Goal: Browse casually

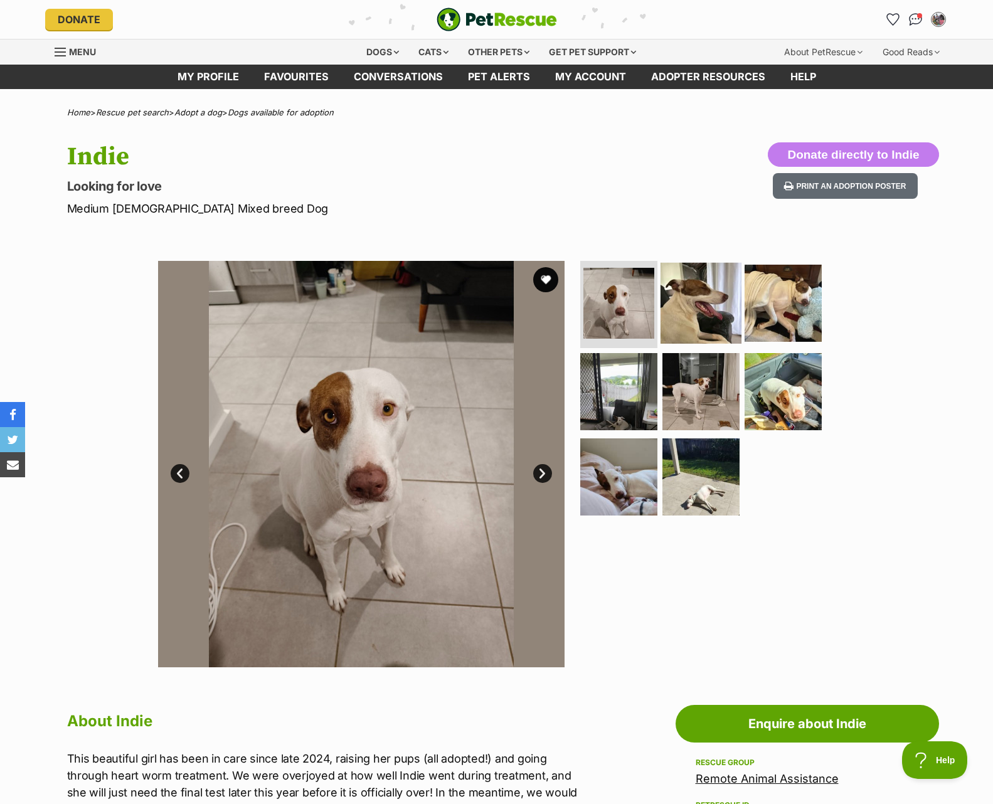
click at [713, 287] on img at bounding box center [700, 302] width 81 height 81
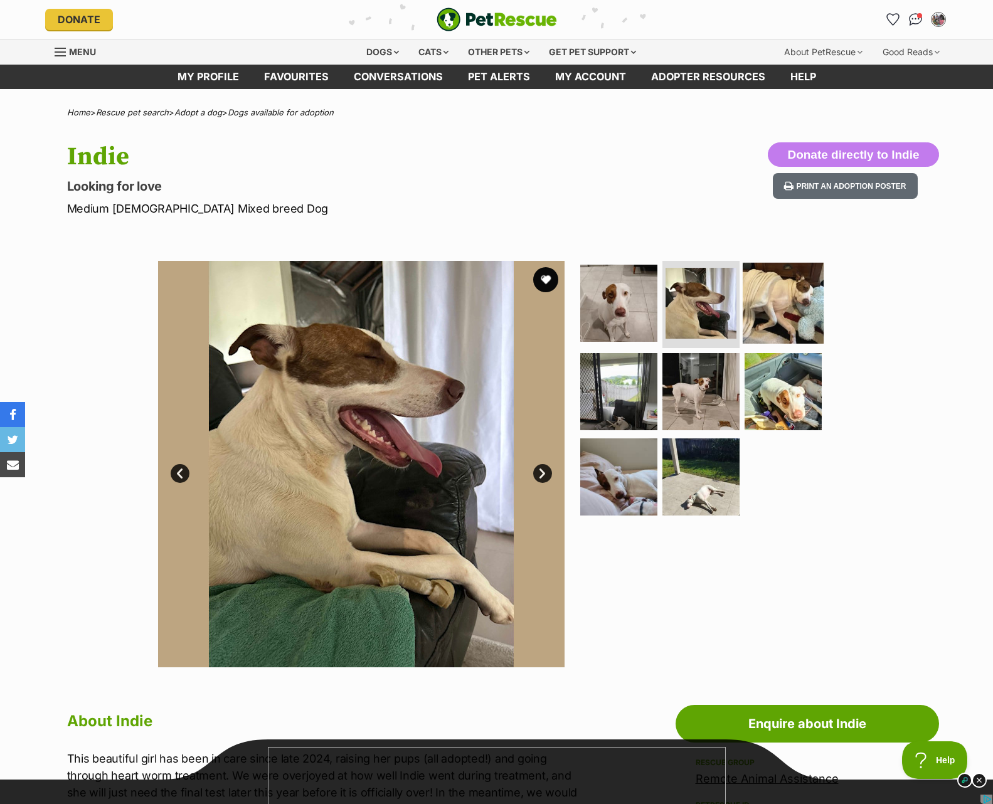
click at [753, 305] on img at bounding box center [783, 302] width 81 height 81
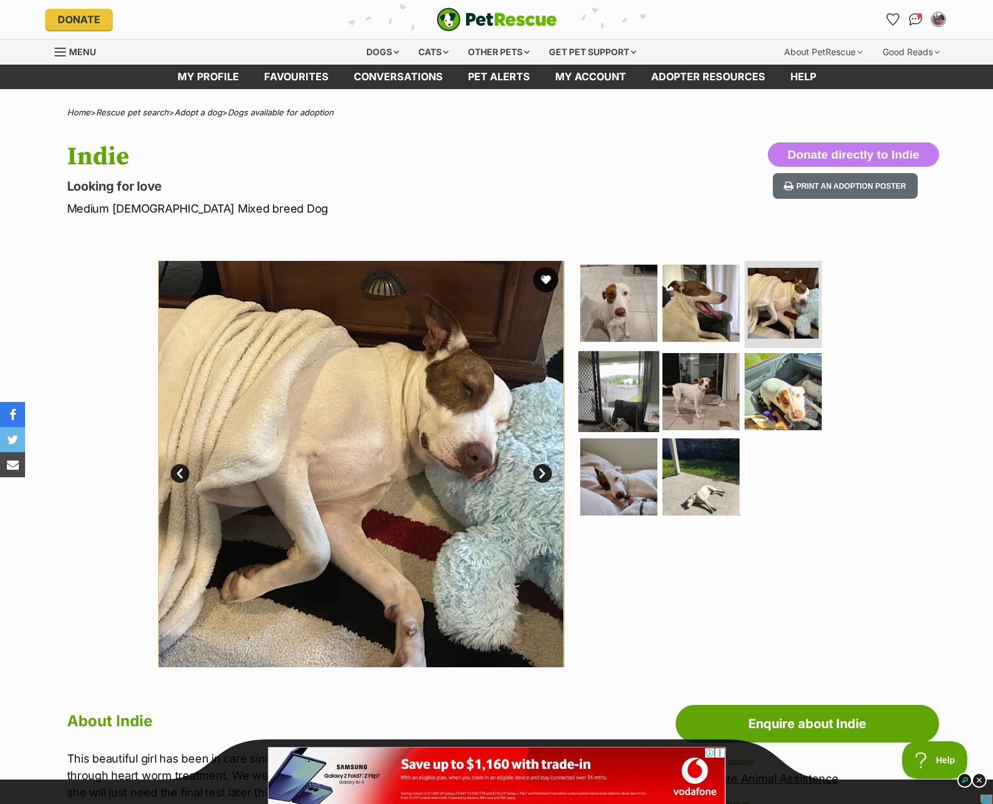
click at [628, 388] on img at bounding box center [618, 391] width 81 height 81
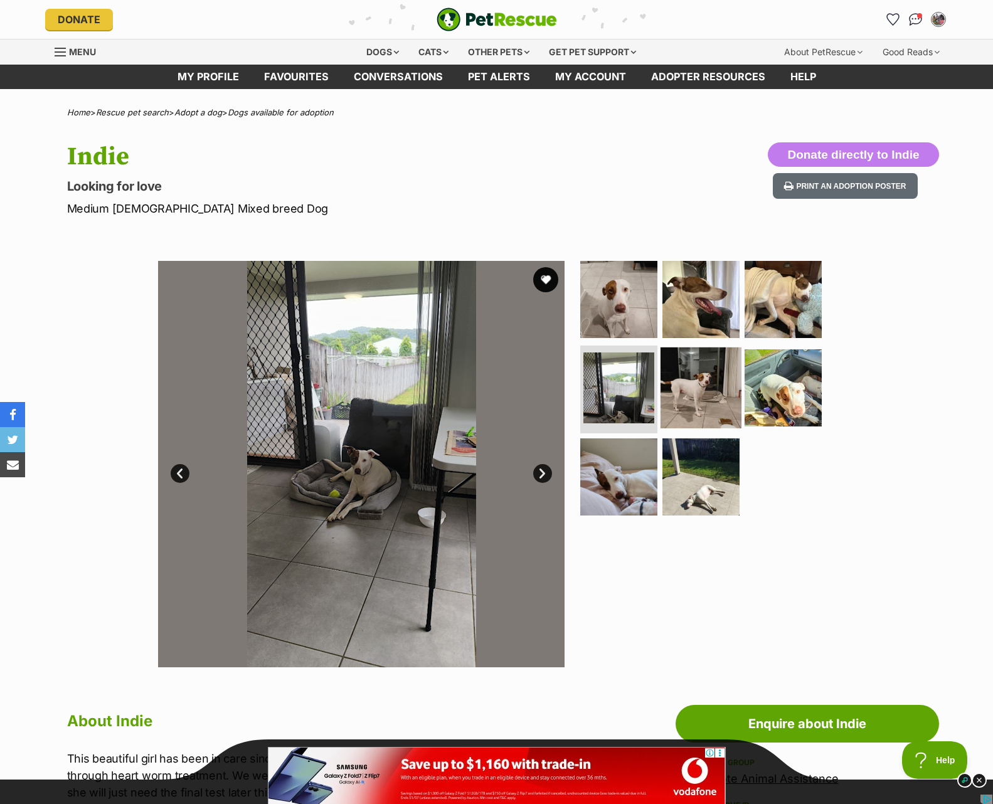
click at [698, 393] on img at bounding box center [700, 387] width 81 height 81
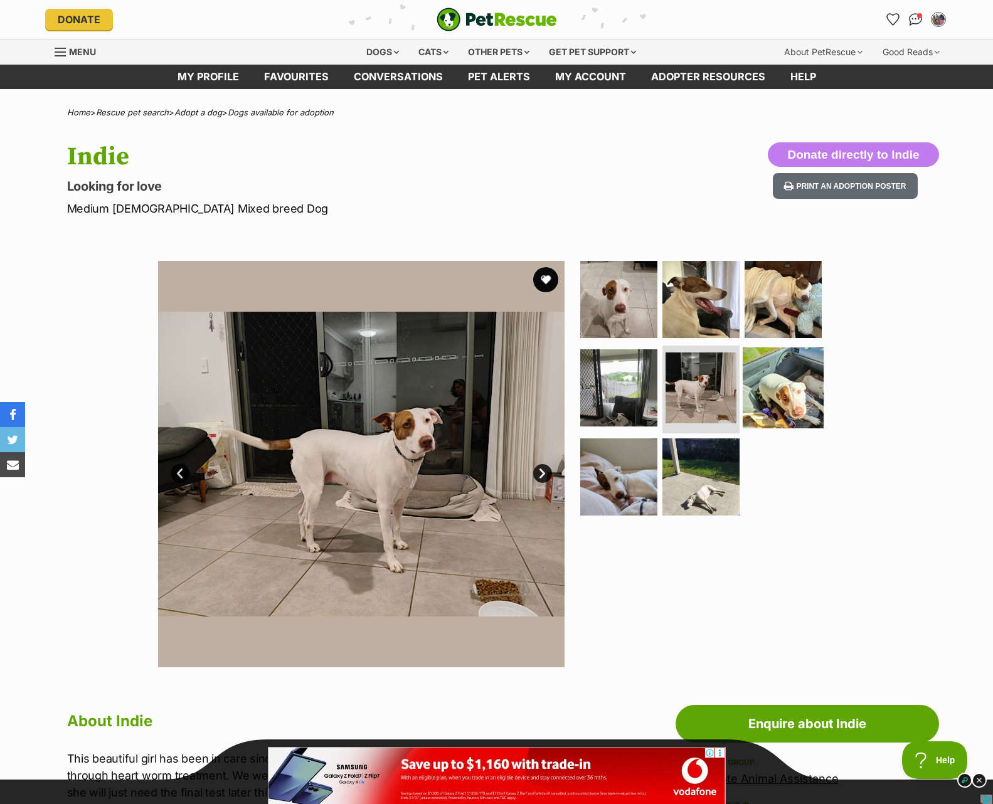
click at [778, 393] on img at bounding box center [783, 387] width 81 height 81
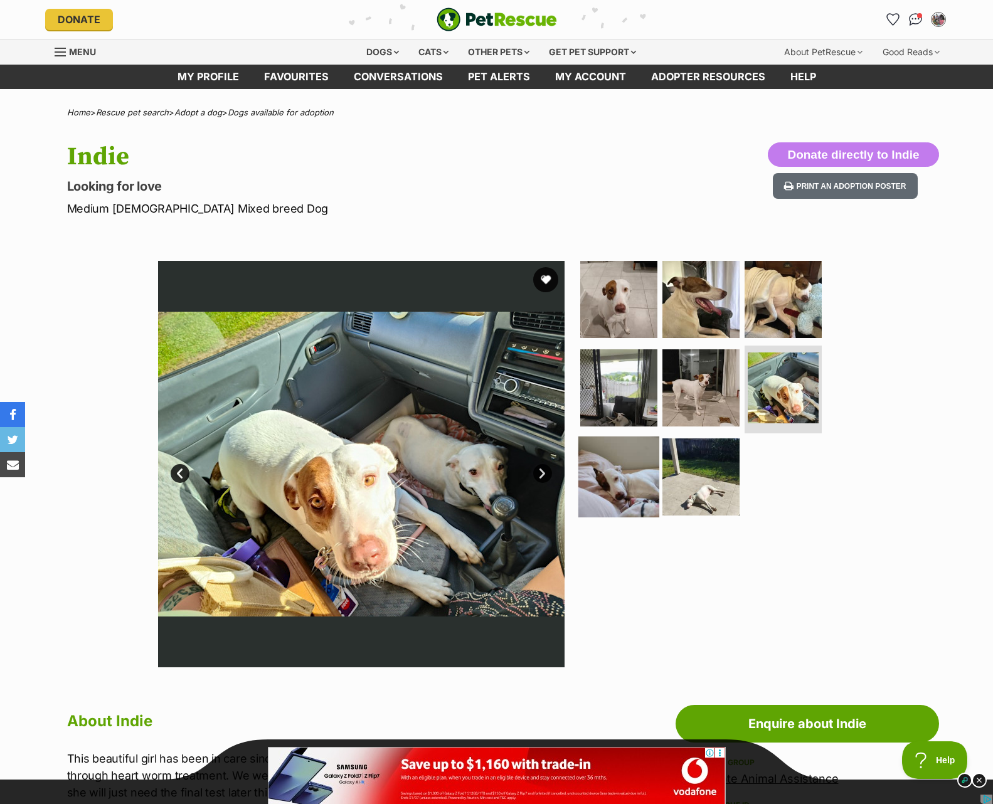
click at [621, 459] on img at bounding box center [618, 476] width 81 height 81
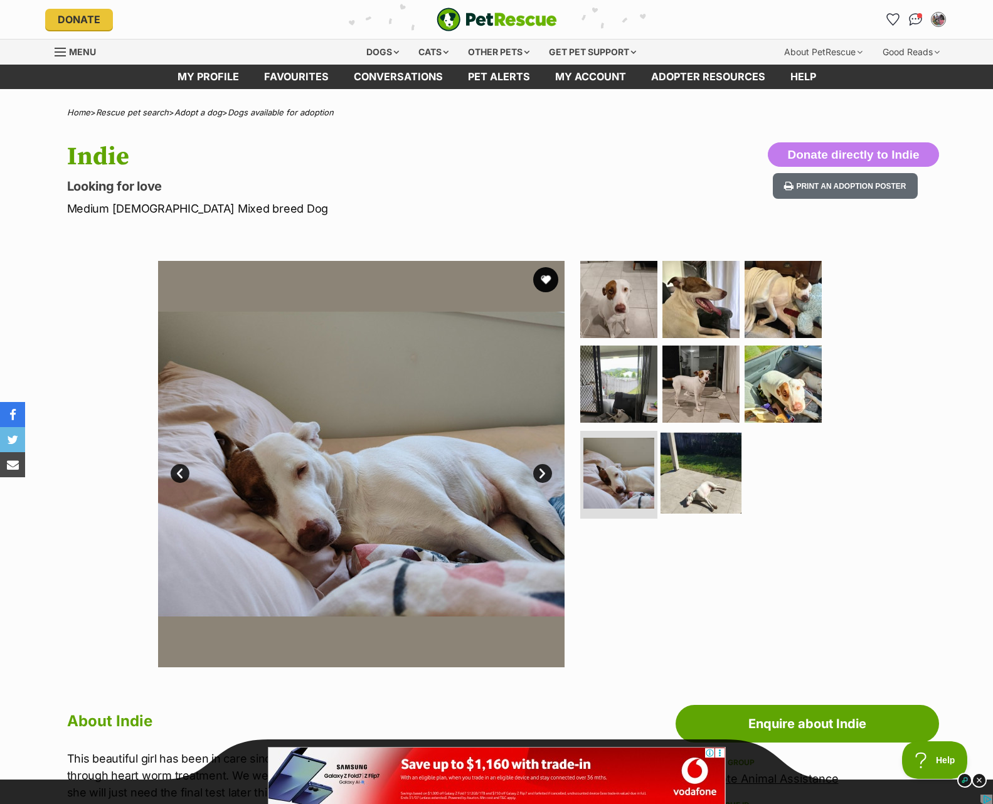
click at [704, 465] on img at bounding box center [700, 473] width 81 height 81
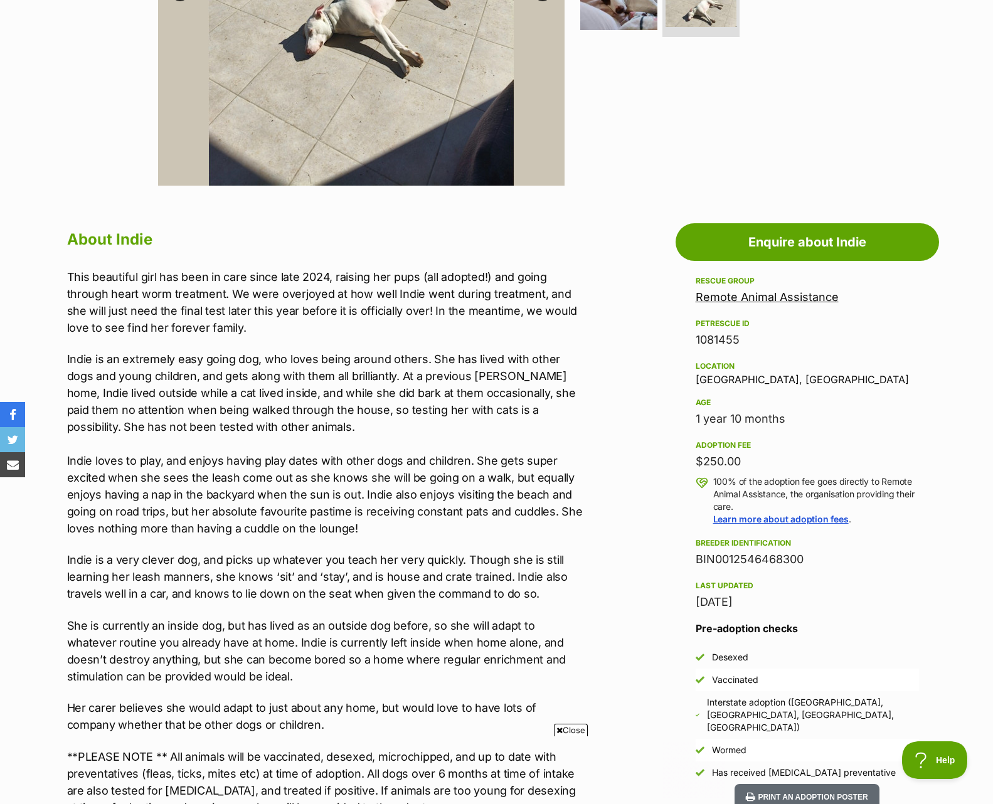
scroll to position [224, 0]
